Goal: Task Accomplishment & Management: Manage account settings

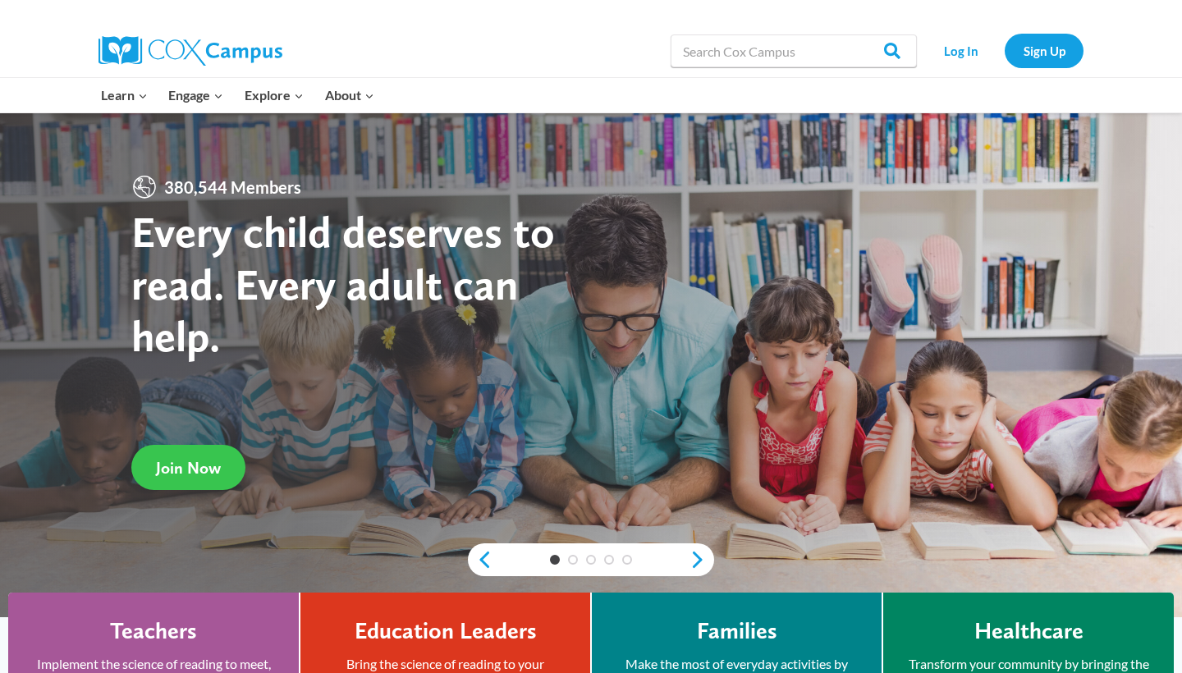
click at [149, 452] on link "Join Now" at bounding box center [188, 467] width 114 height 45
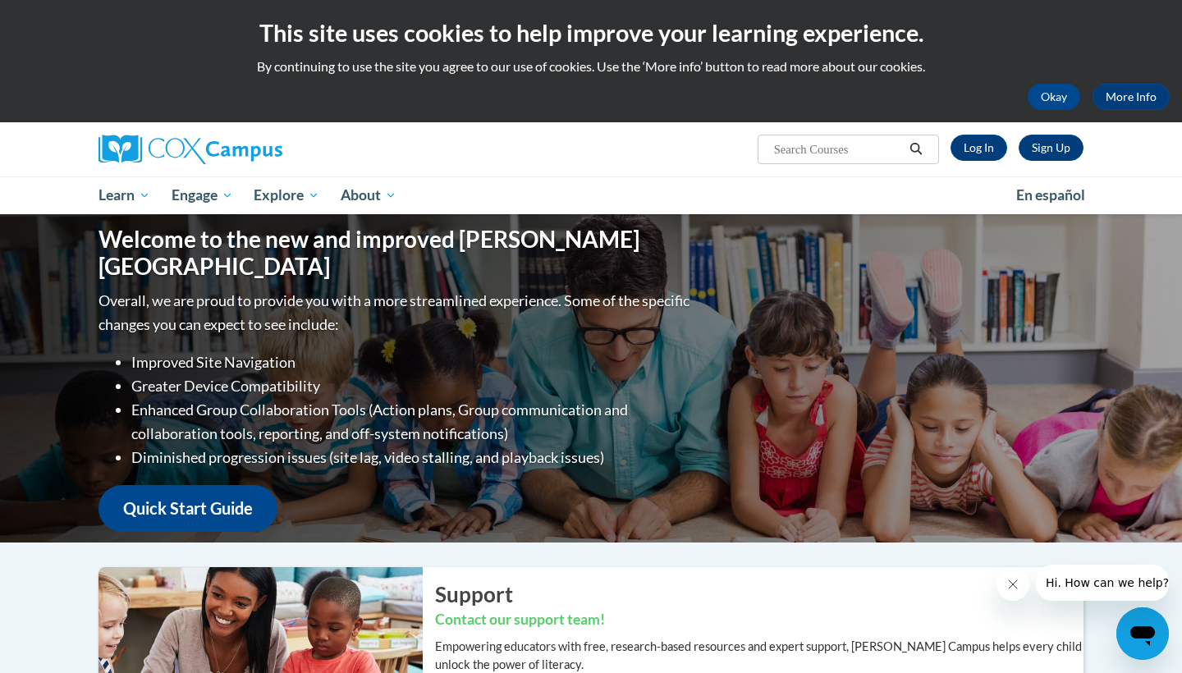
click at [867, 149] on input "Search..." at bounding box center [837, 150] width 131 height 20
click at [967, 148] on link "Log In" at bounding box center [979, 148] width 57 height 26
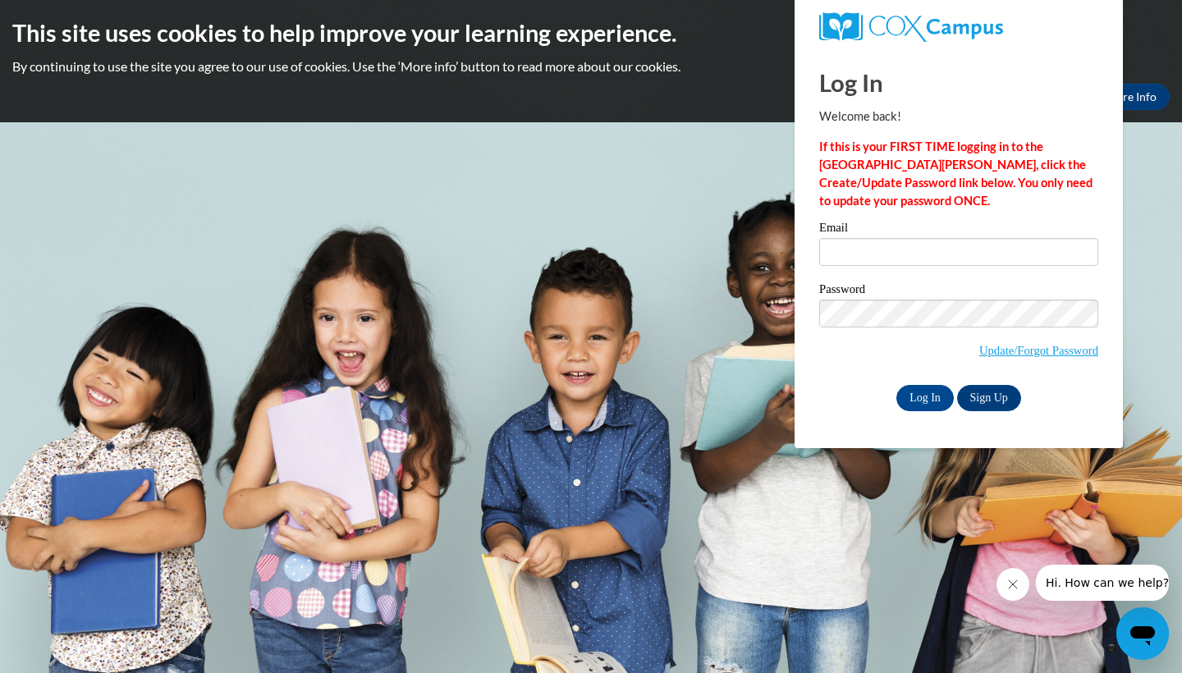
click at [1066, 360] on span "Update/Forgot Password" at bounding box center [958, 334] width 279 height 68
click at [1062, 353] on link "Update/Forgot Password" at bounding box center [1038, 350] width 119 height 13
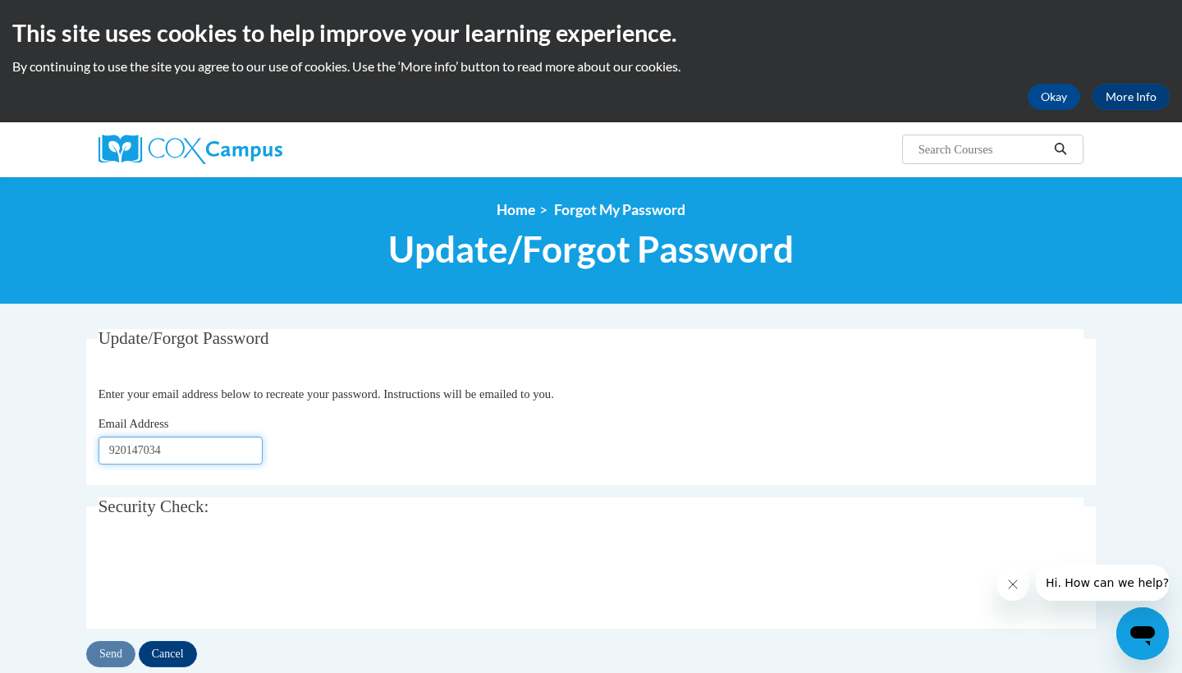
type input "920147034@"
